Goal: Task Accomplishment & Management: Manage account settings

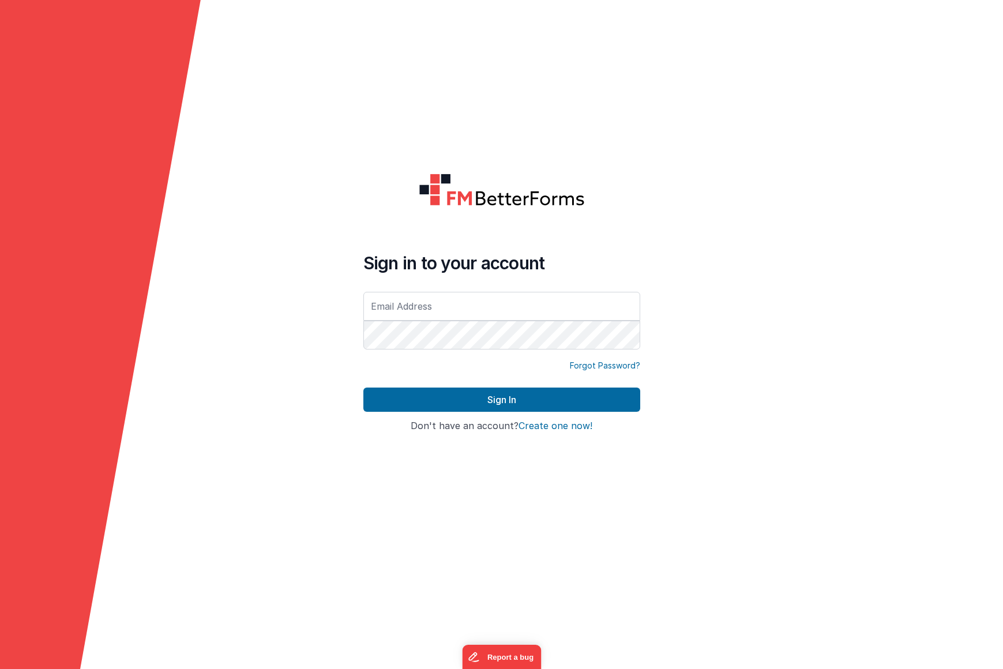
type input "[EMAIL_ADDRESS][DOMAIN_NAME]"
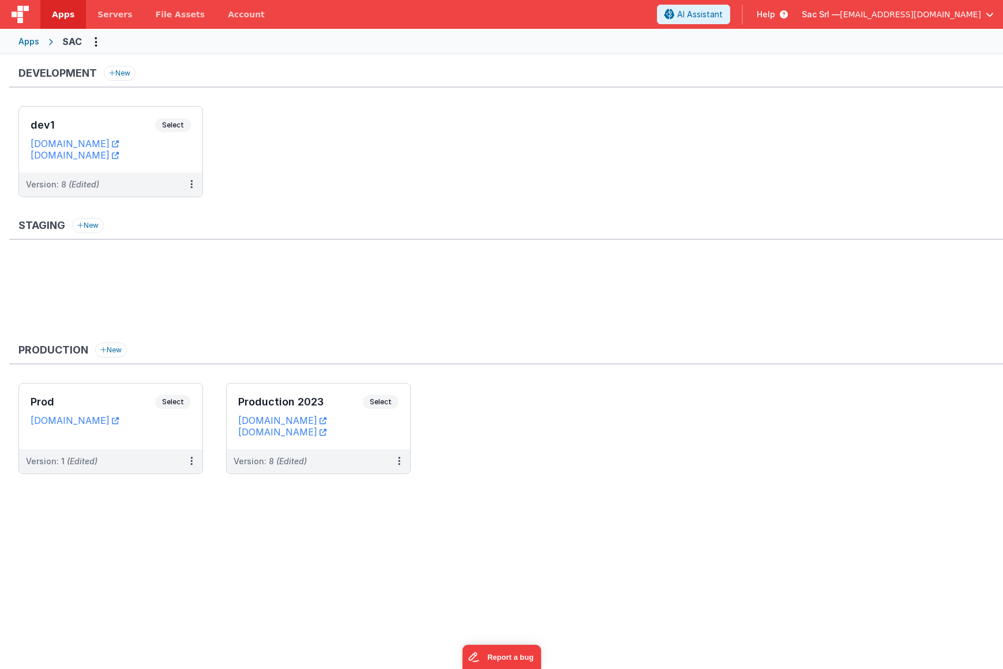
click at [926, 13] on span "[EMAIL_ADDRESS][DOMAIN_NAME]" at bounding box center [910, 15] width 141 height 12
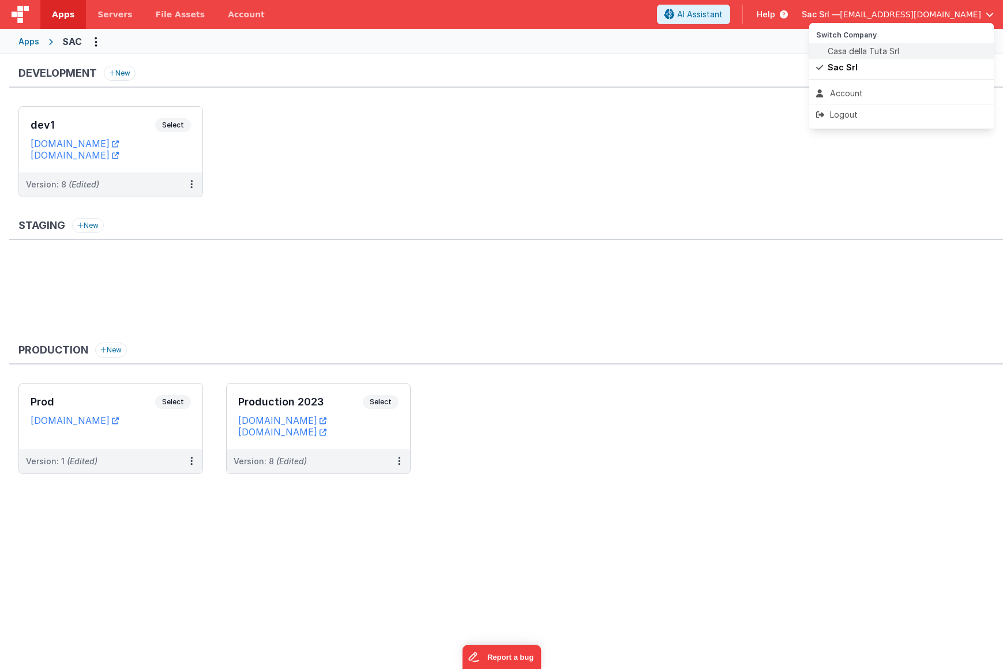
click at [886, 56] on span "Casa della Tuta Srl" at bounding box center [864, 52] width 72 height 12
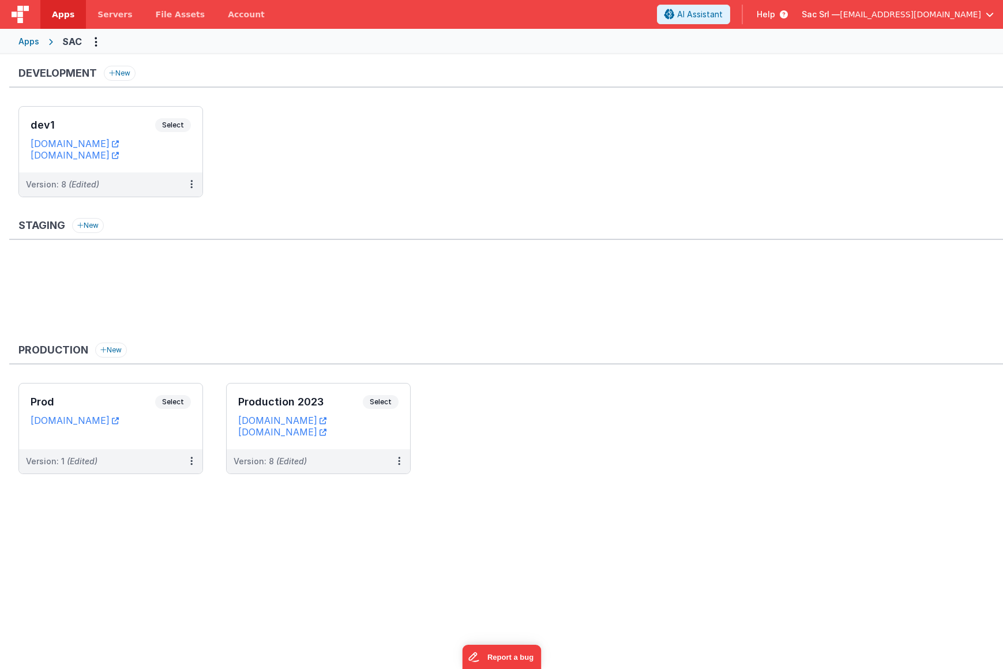
click at [942, 14] on span "[EMAIL_ADDRESS][DOMAIN_NAME]" at bounding box center [910, 15] width 141 height 12
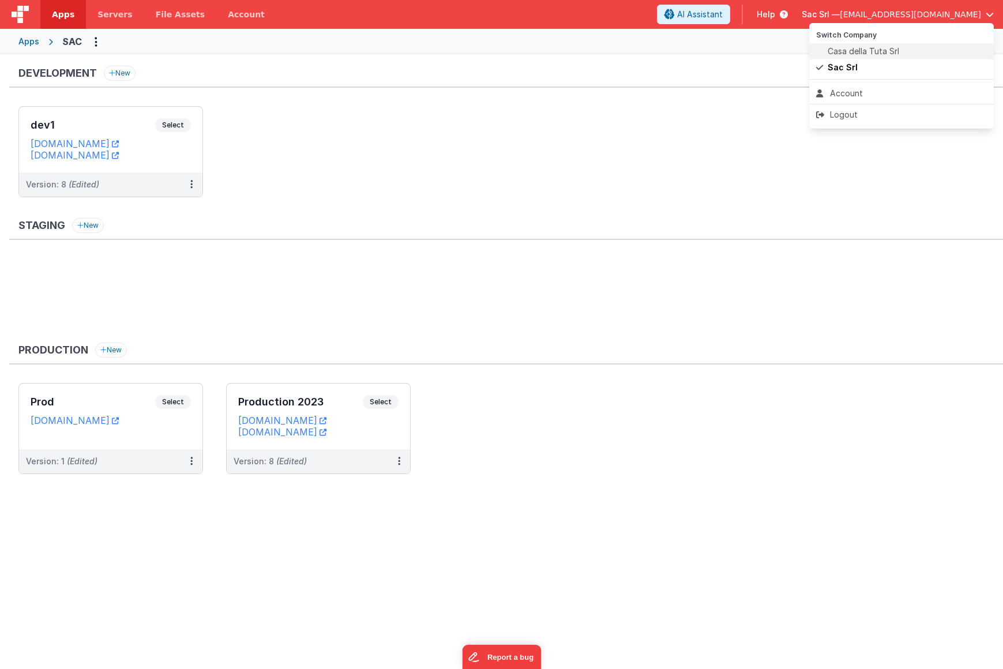
click at [884, 46] on span "Casa della Tuta Srl" at bounding box center [864, 52] width 72 height 12
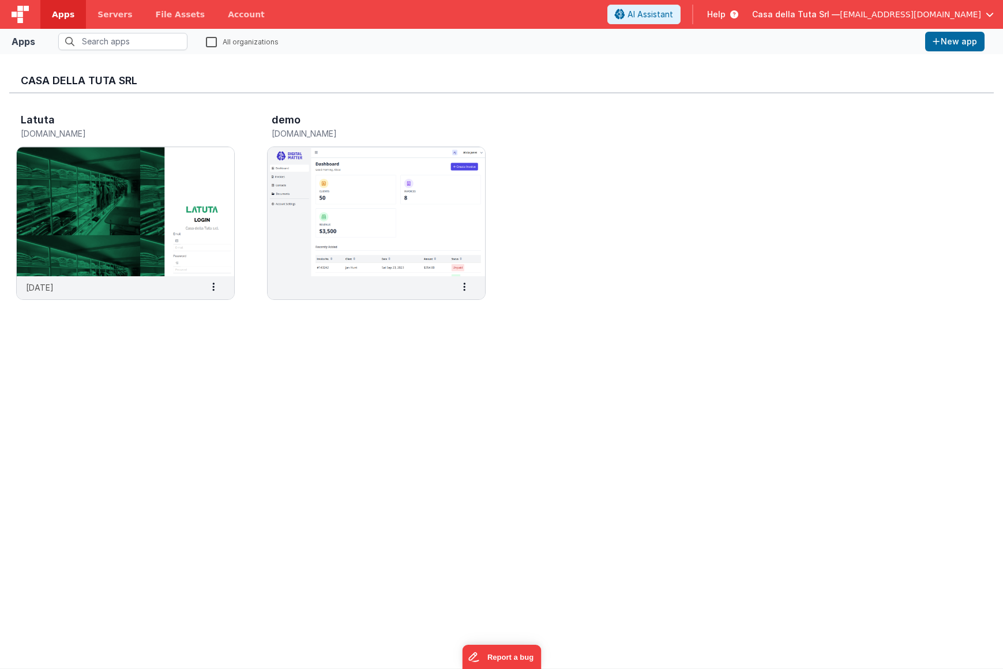
click at [983, 14] on button "Casa della Tuta Srl — nodisorder@nodisorder.app" at bounding box center [873, 15] width 242 height 12
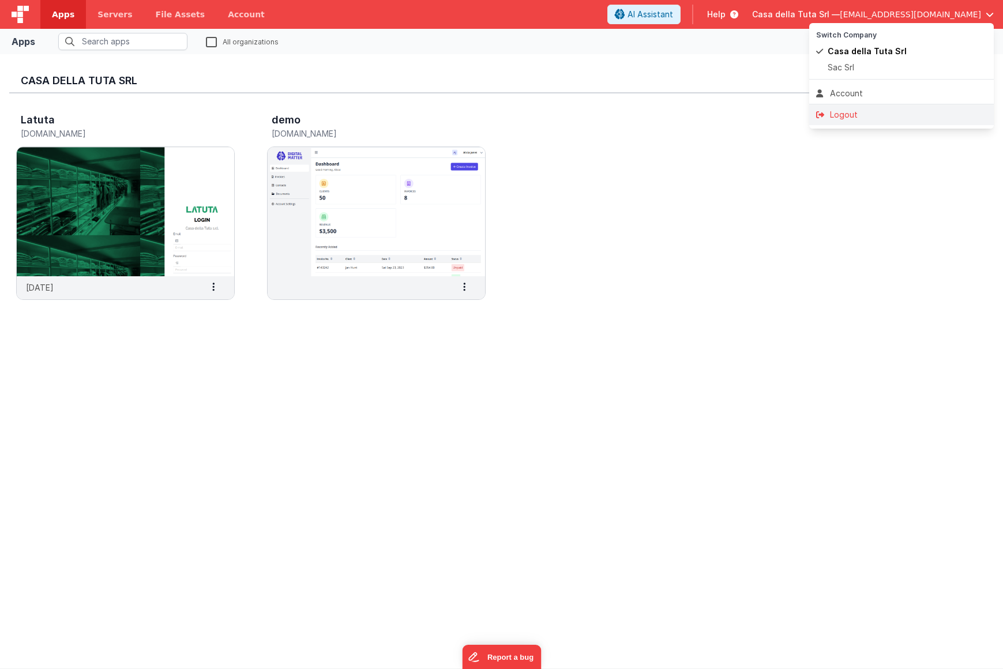
click at [839, 112] on div "Logout" at bounding box center [901, 115] width 171 height 12
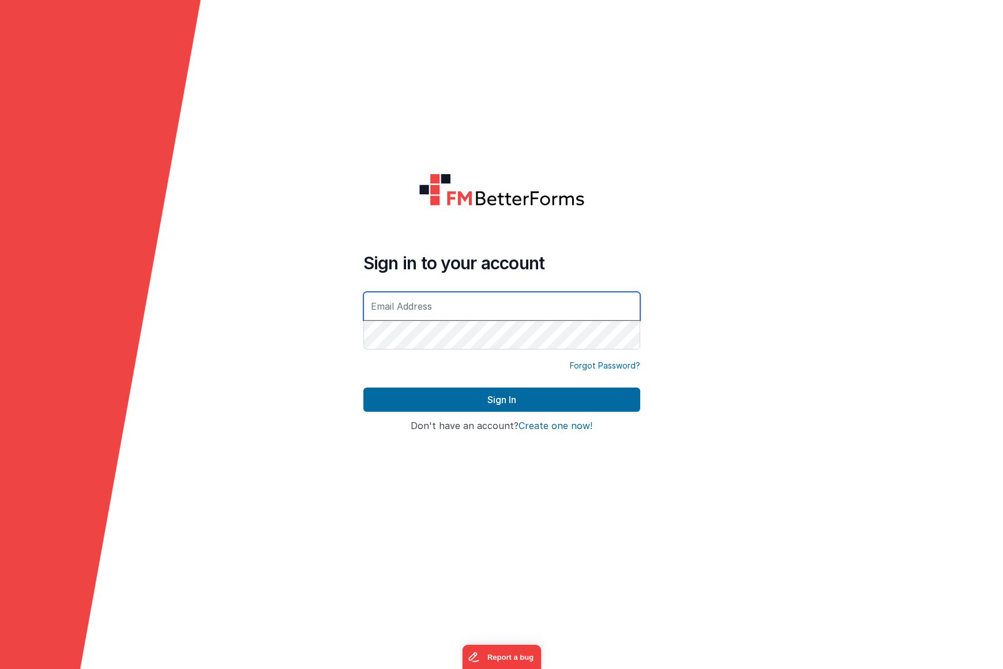
type input "order@nodisorder.com"
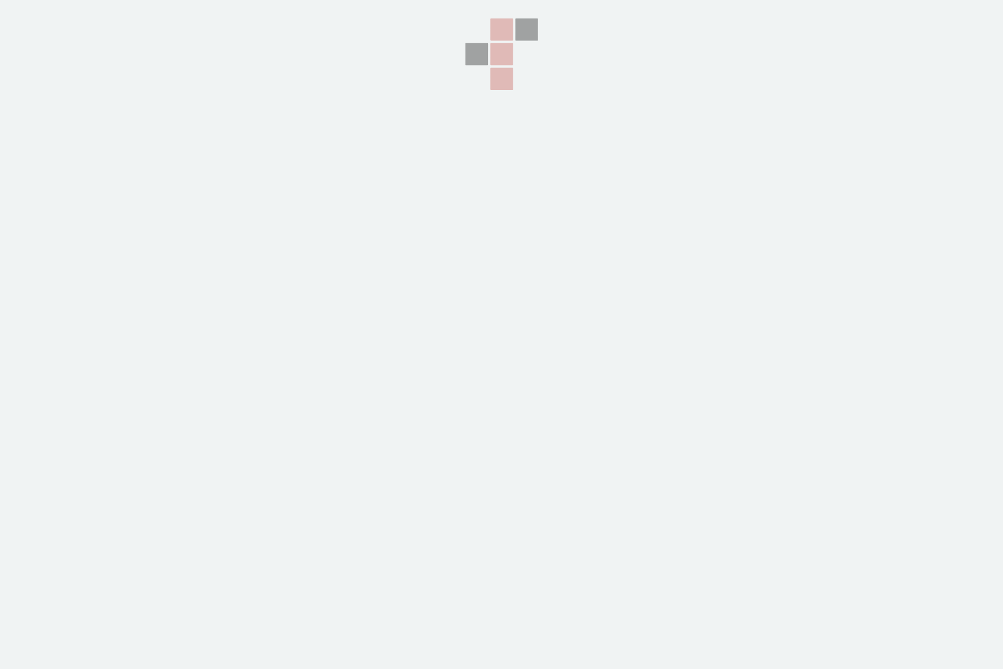
click at [727, 67] on section at bounding box center [501, 167] width 1003 height 335
